Goal: Task Accomplishment & Management: Use online tool/utility

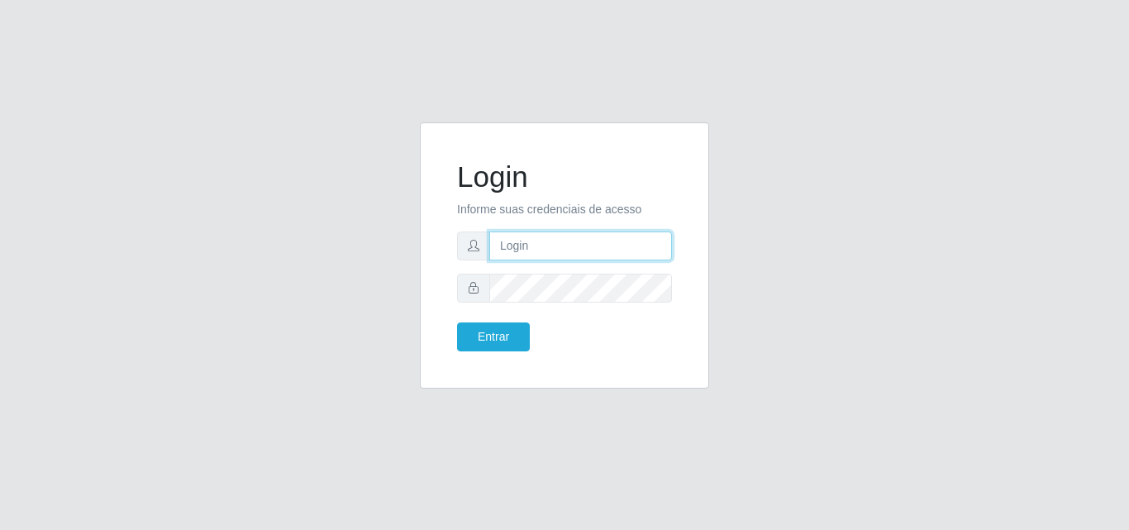
click at [525, 231] on input "text" at bounding box center [580, 245] width 183 height 29
type input "[EMAIL_ADDRESS][DOMAIN_NAME]"
click at [542, 257] on input "[EMAIL_ADDRESS][DOMAIN_NAME]" at bounding box center [580, 245] width 183 height 29
click at [626, 241] on input "[EMAIL_ADDRESS][DOMAIN_NAME]" at bounding box center [580, 245] width 183 height 29
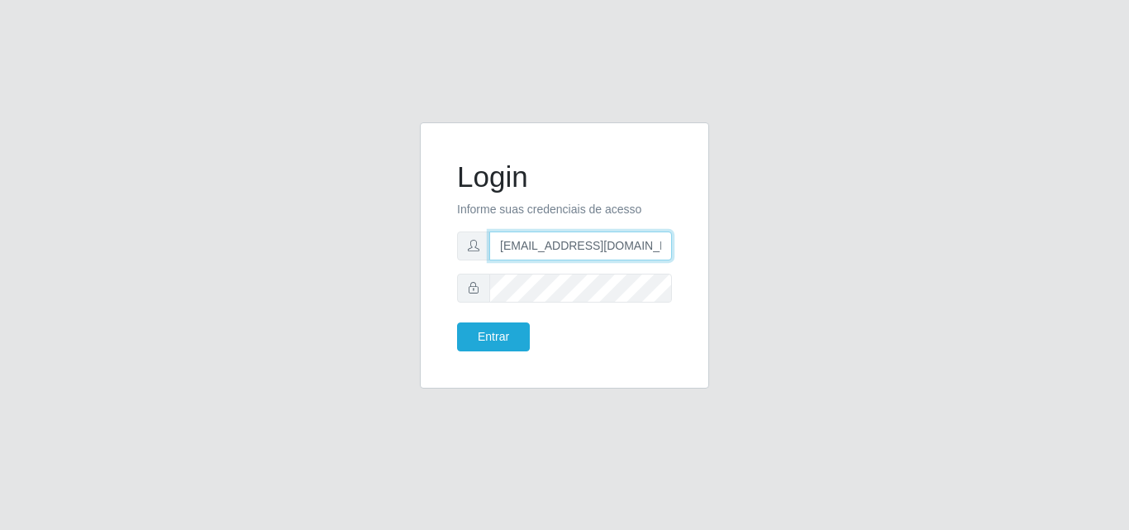
click at [626, 241] on input "[EMAIL_ADDRESS][DOMAIN_NAME]" at bounding box center [580, 245] width 183 height 29
click at [660, 252] on input "[EMAIL_ADDRESS][DOMAIN_NAME]" at bounding box center [580, 245] width 183 height 29
click at [538, 244] on input "text" at bounding box center [580, 245] width 183 height 29
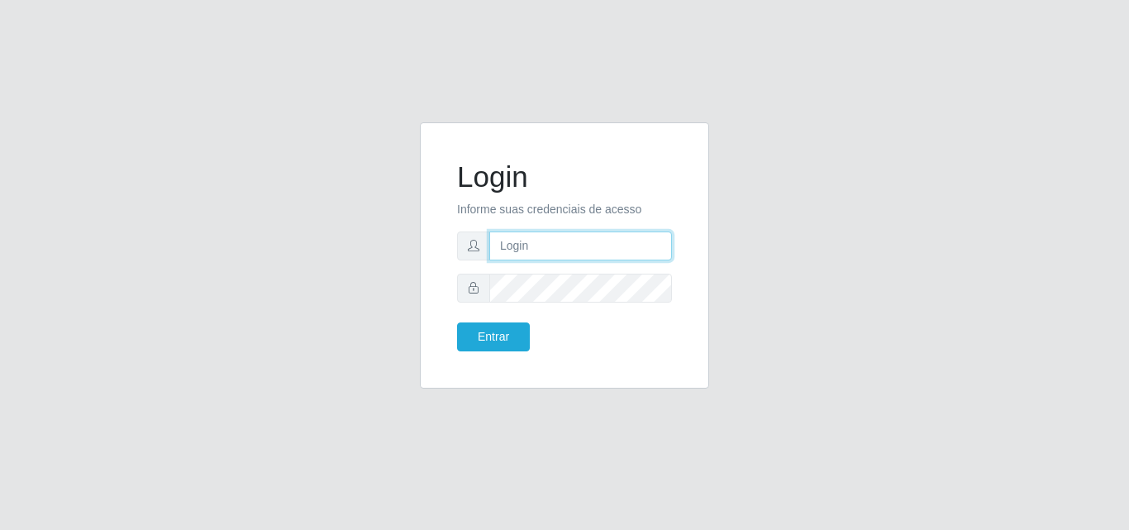
type input "[EMAIL_ADDRESS][DOMAIN_NAME]"
click at [564, 240] on input "[EMAIL_ADDRESS][DOMAIN_NAME]" at bounding box center [580, 245] width 183 height 29
click at [649, 243] on input "[EMAIL_ADDRESS][DOMAIN_NAME]" at bounding box center [580, 245] width 183 height 29
drag, startPoint x: 649, startPoint y: 243, endPoint x: 353, endPoint y: 238, distance: 296.6
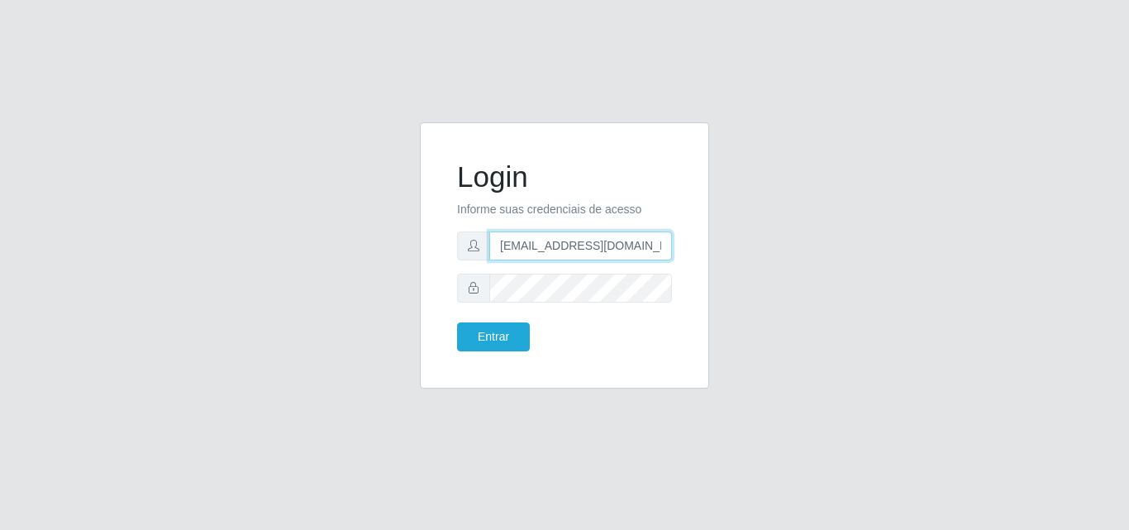
click at [353, 238] on div "Login Informe suas credenciais de acesso [EMAIL_ADDRESS][DOMAIN_NAME] Entrar" at bounding box center [564, 265] width 942 height 286
type input "[EMAIL_ADDRESS][DOMAIN_NAME]"
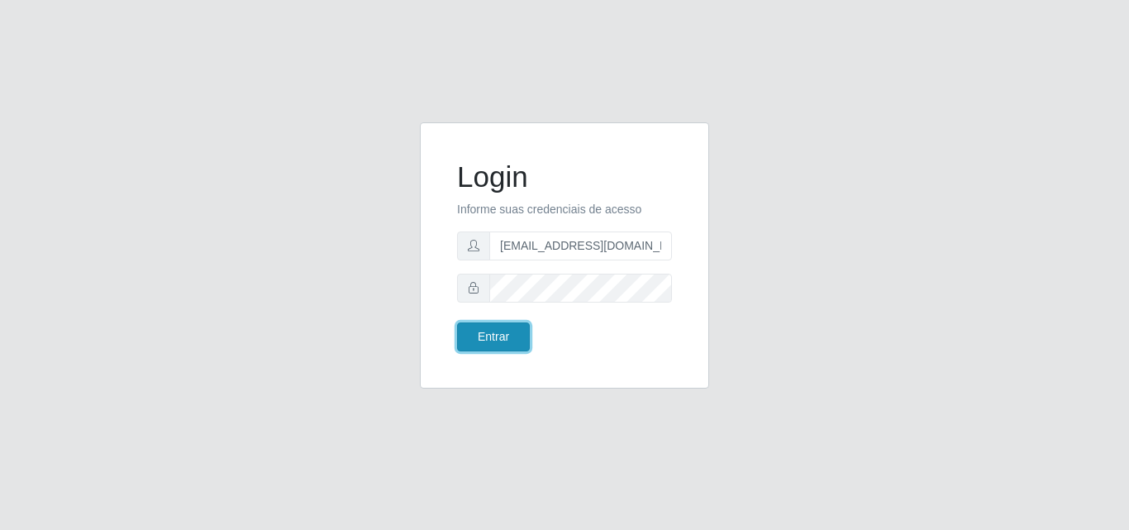
click at [508, 333] on button "Entrar" at bounding box center [493, 336] width 73 height 29
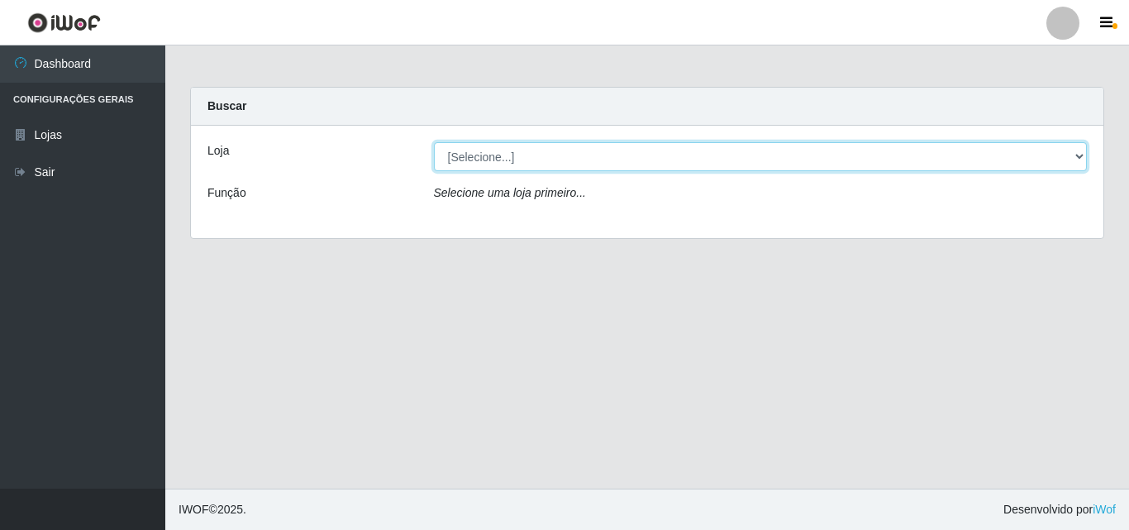
click at [1076, 154] on select "[Selecione...] Corte Fácil - Unidade Emaús" at bounding box center [760, 156] width 653 height 29
select select "201"
click at [434, 142] on select "[Selecione...] Corte Fácil - Unidade Emaús" at bounding box center [760, 156] width 653 height 29
